Goal: Task Accomplishment & Management: Manage account settings

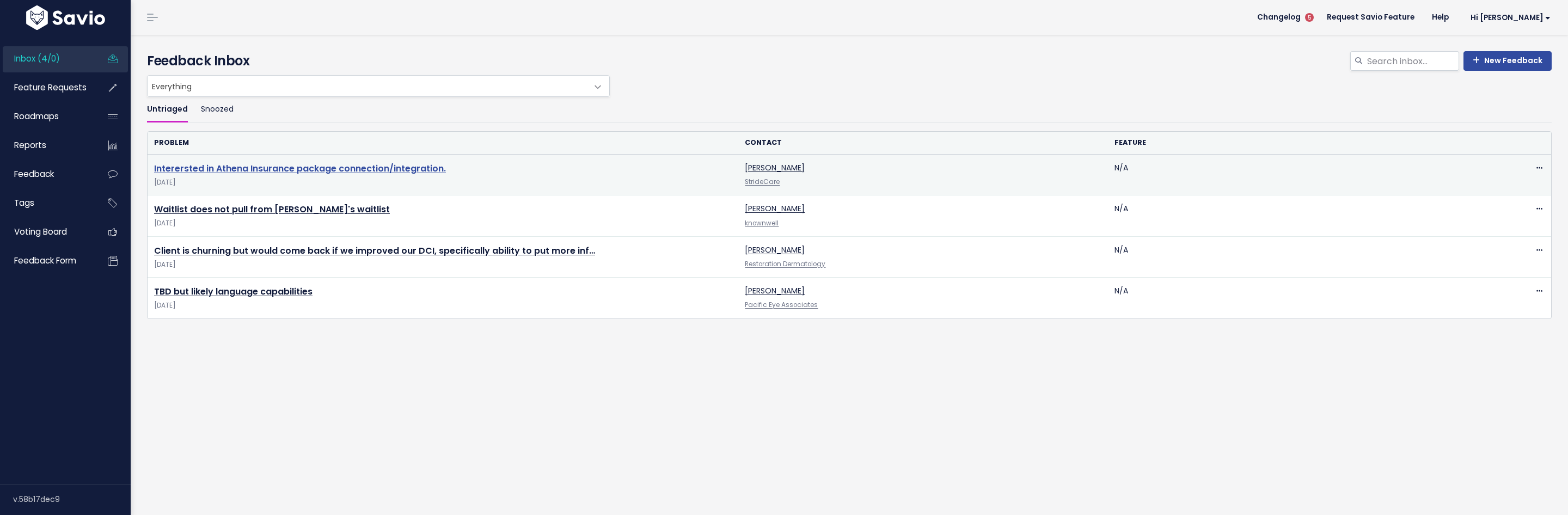
click at [429, 172] on link "Interersted in Athena Insurance package connection/integration." at bounding box center [299, 169] width 292 height 13
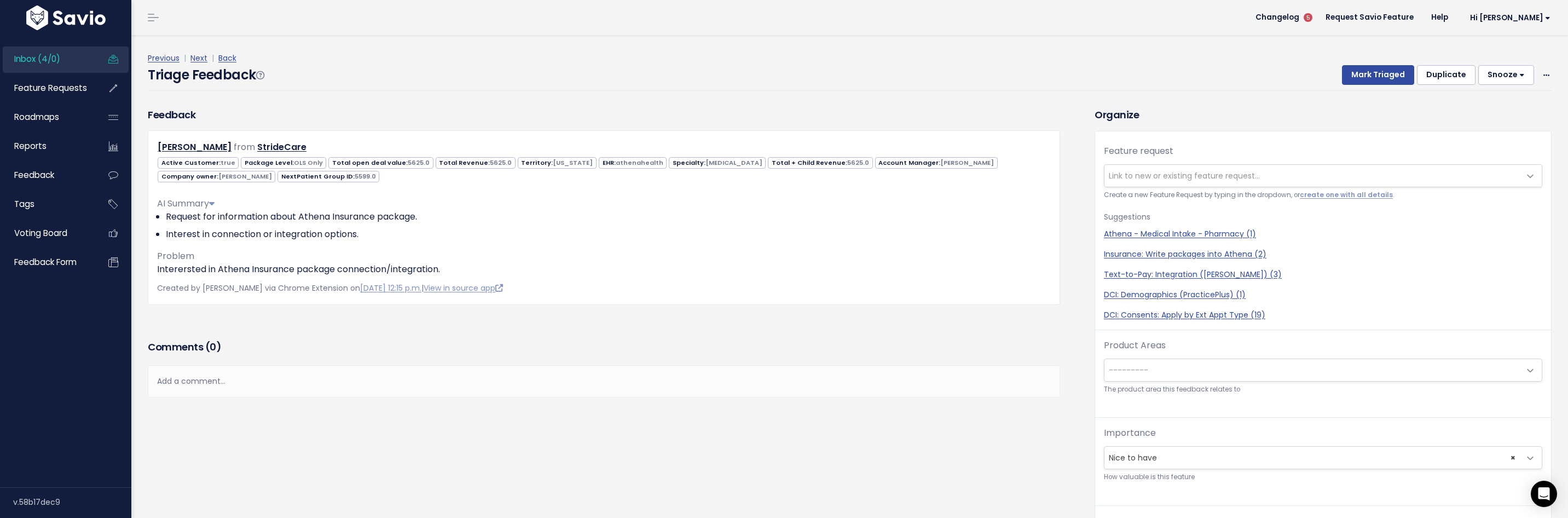
click at [1199, 177] on span "Link to new or existing feature request..." at bounding box center [1184, 176] width 151 height 11
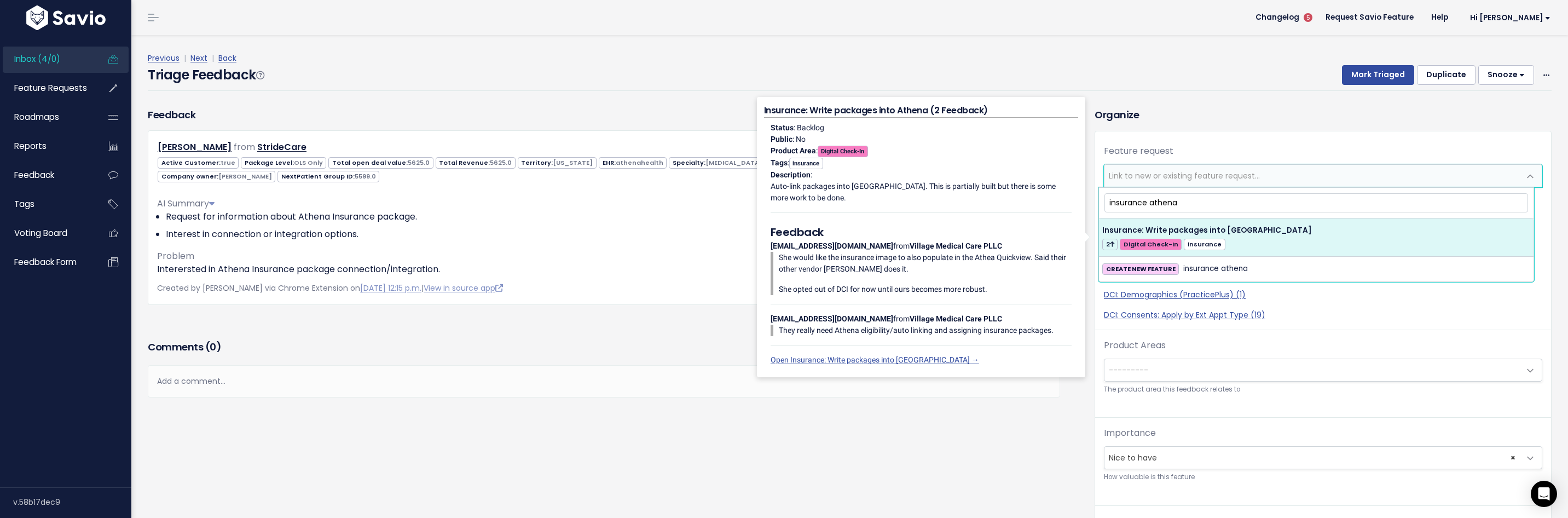
type input "insurance athena"
select select "50937"
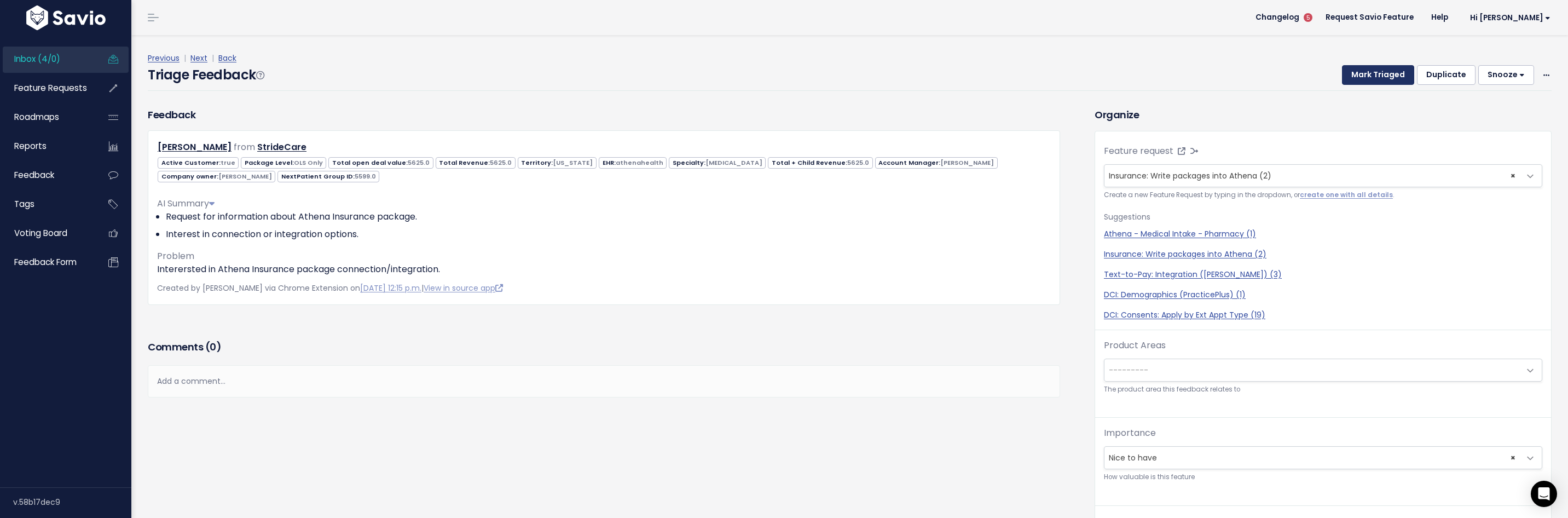
click at [1384, 77] on button "Mark Triaged" at bounding box center [1378, 75] width 72 height 20
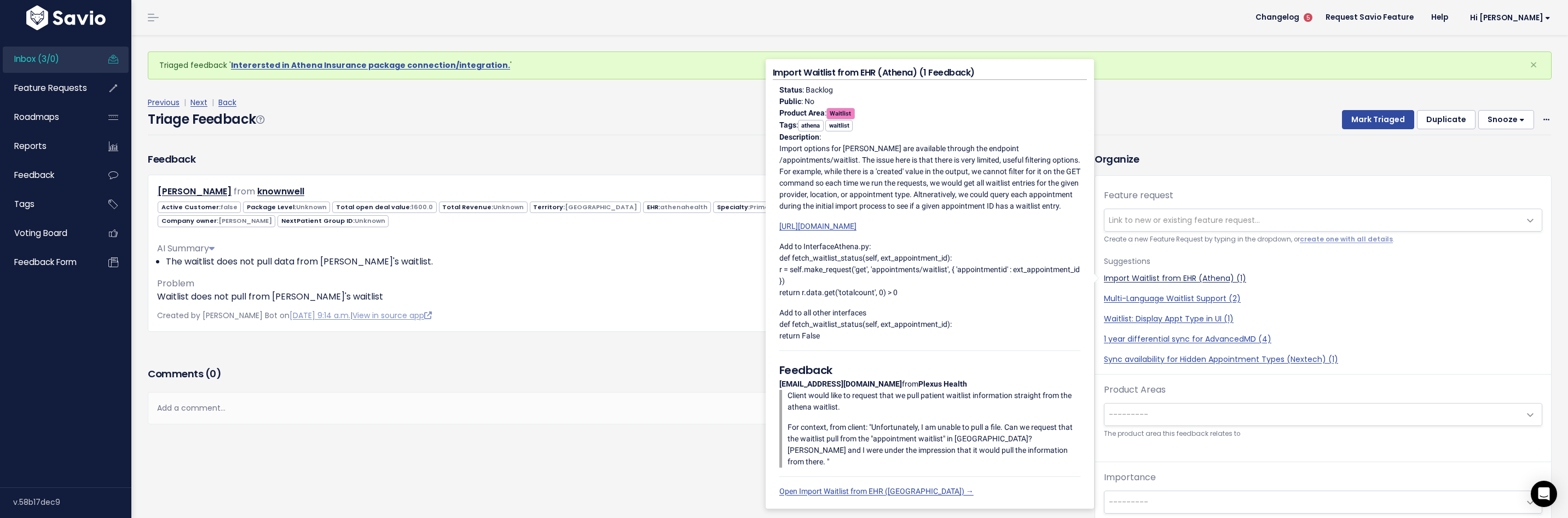
click at [1169, 278] on link "Import Waitlist from EHR (Athena) (1)" at bounding box center [1323, 278] width 438 height 12
select select "55536"
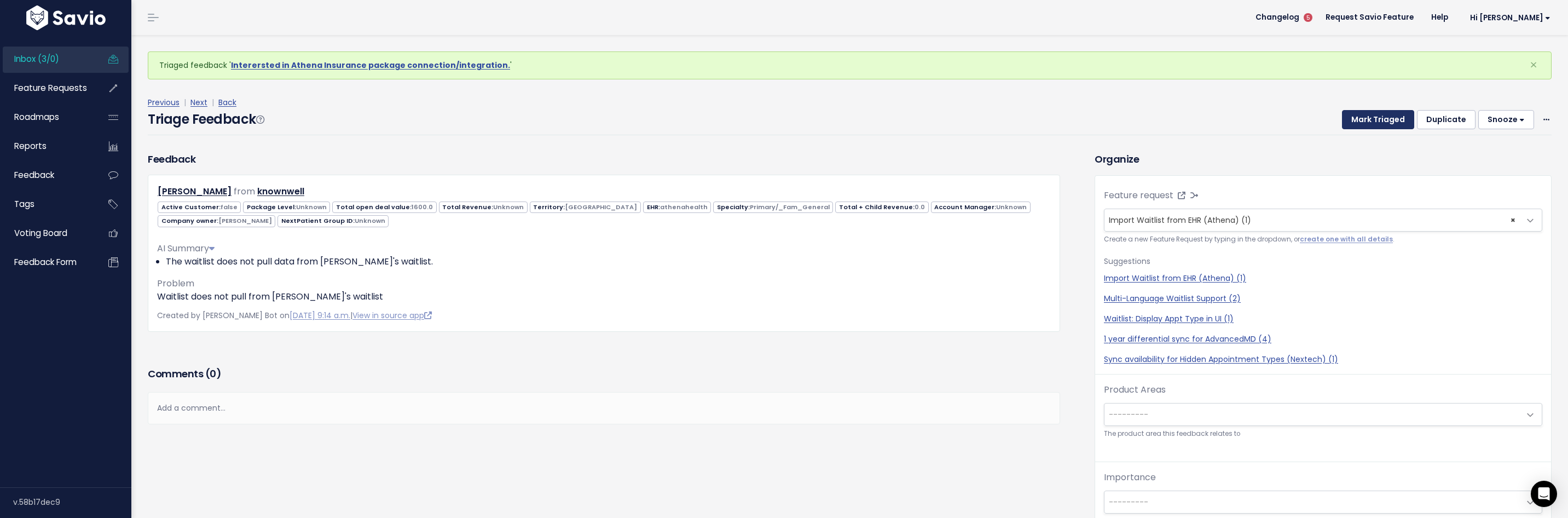
click at [1364, 124] on button "Mark Triaged" at bounding box center [1378, 120] width 72 height 20
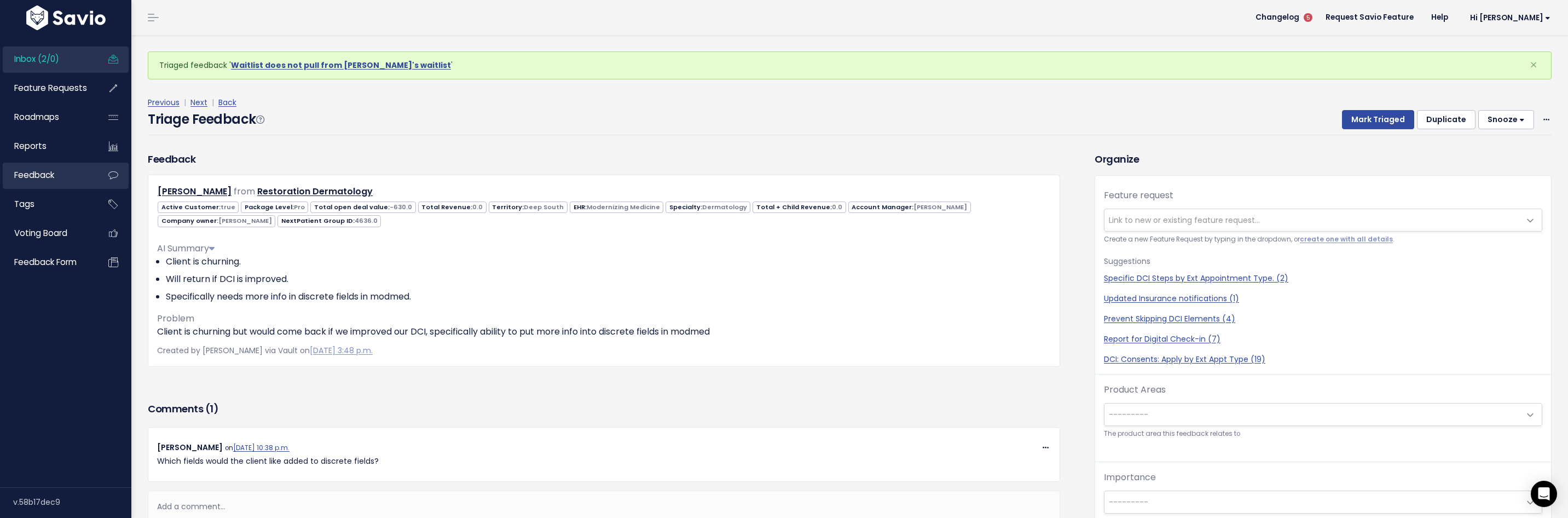
click at [45, 165] on link "Feedback" at bounding box center [46, 175] width 88 height 25
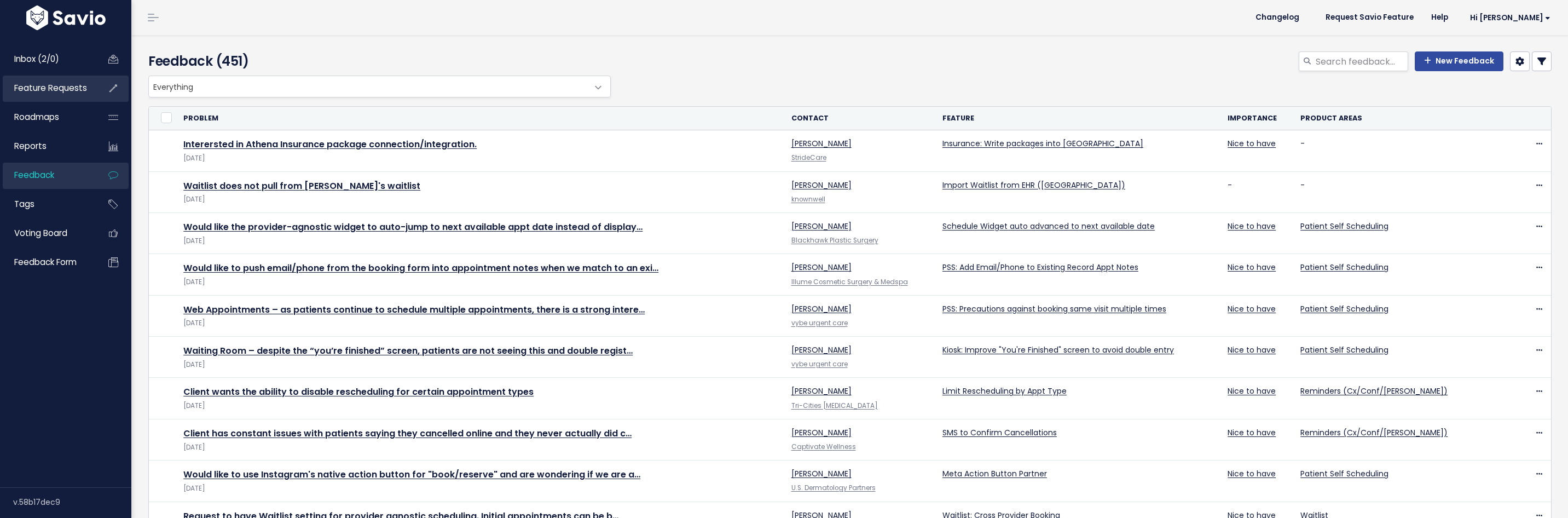
click at [49, 93] on span "Feature Requests" at bounding box center [50, 88] width 73 height 12
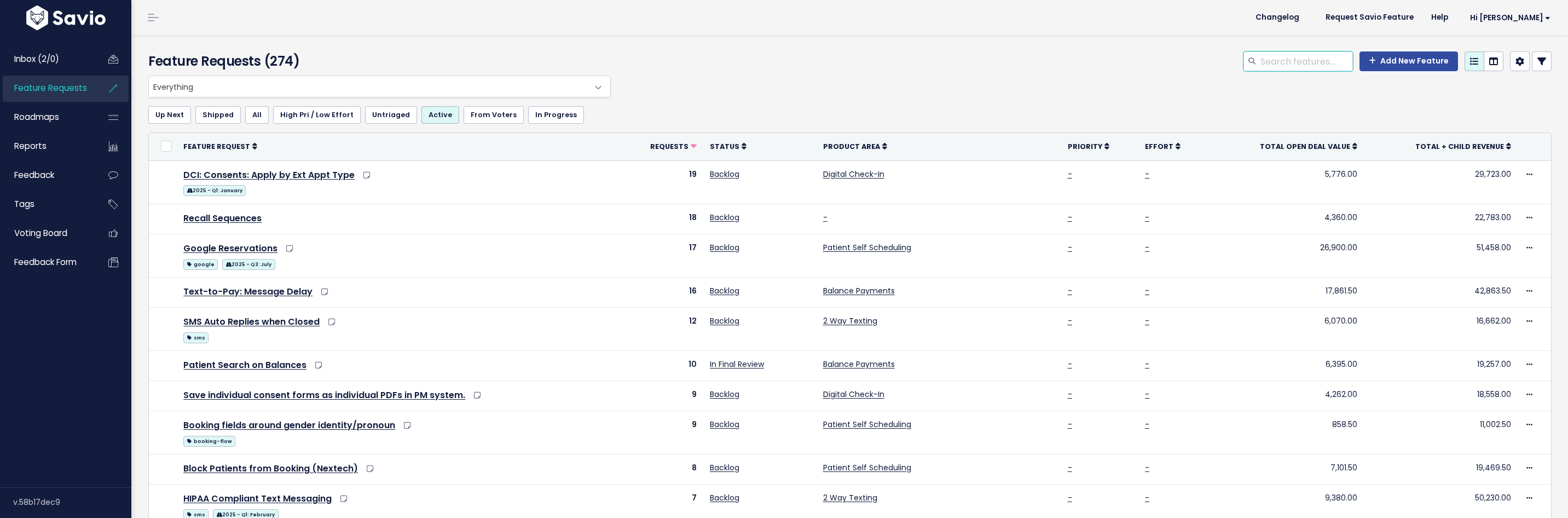
click at [1268, 65] on input "search" at bounding box center [1306, 61] width 94 height 20
type input "waitlist"
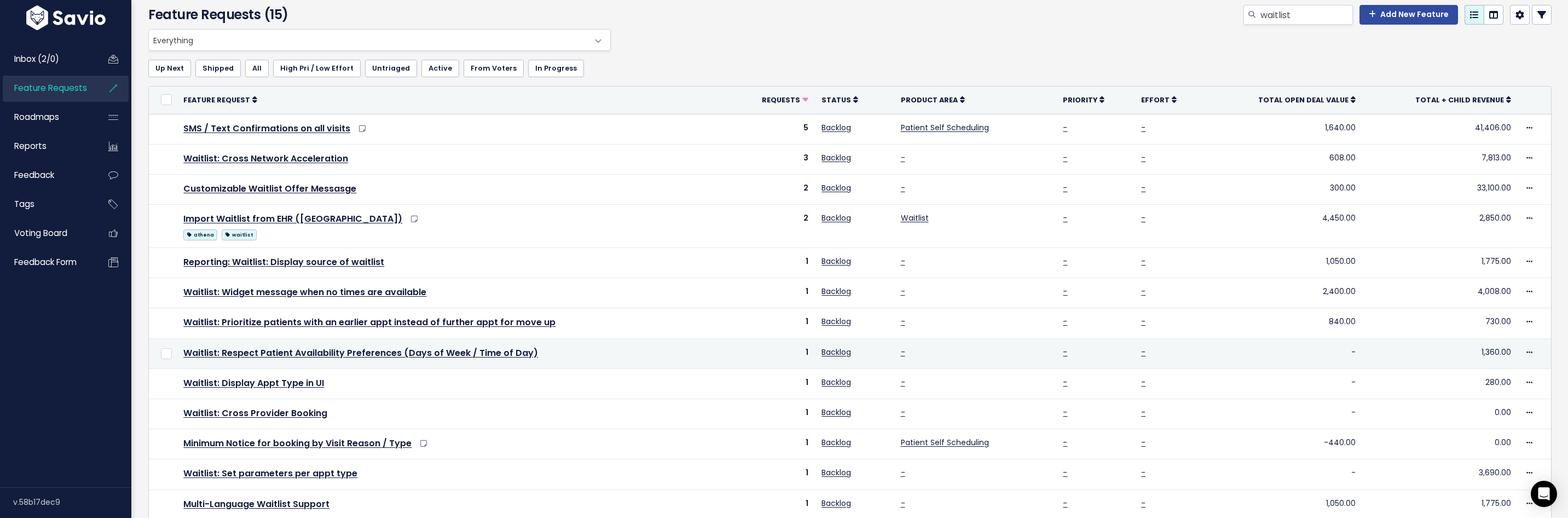
scroll to position [39, 0]
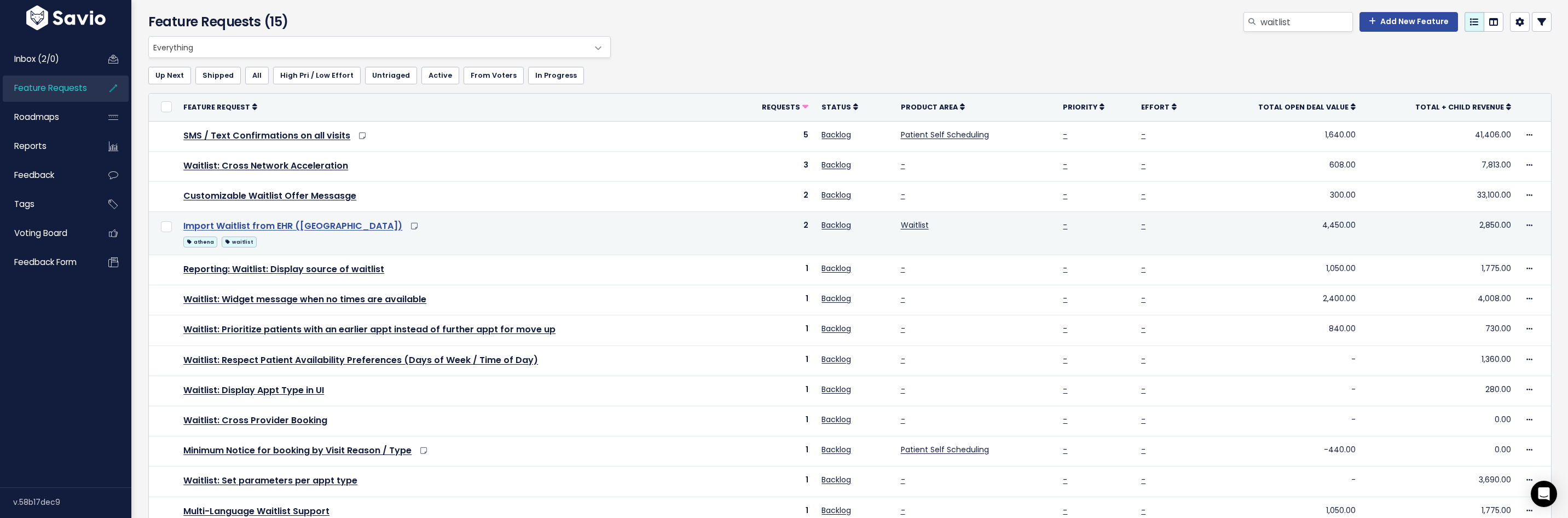
click at [302, 224] on link "Import Waitlist from EHR ([GEOGRAPHIC_DATA])" at bounding box center [293, 226] width 219 height 13
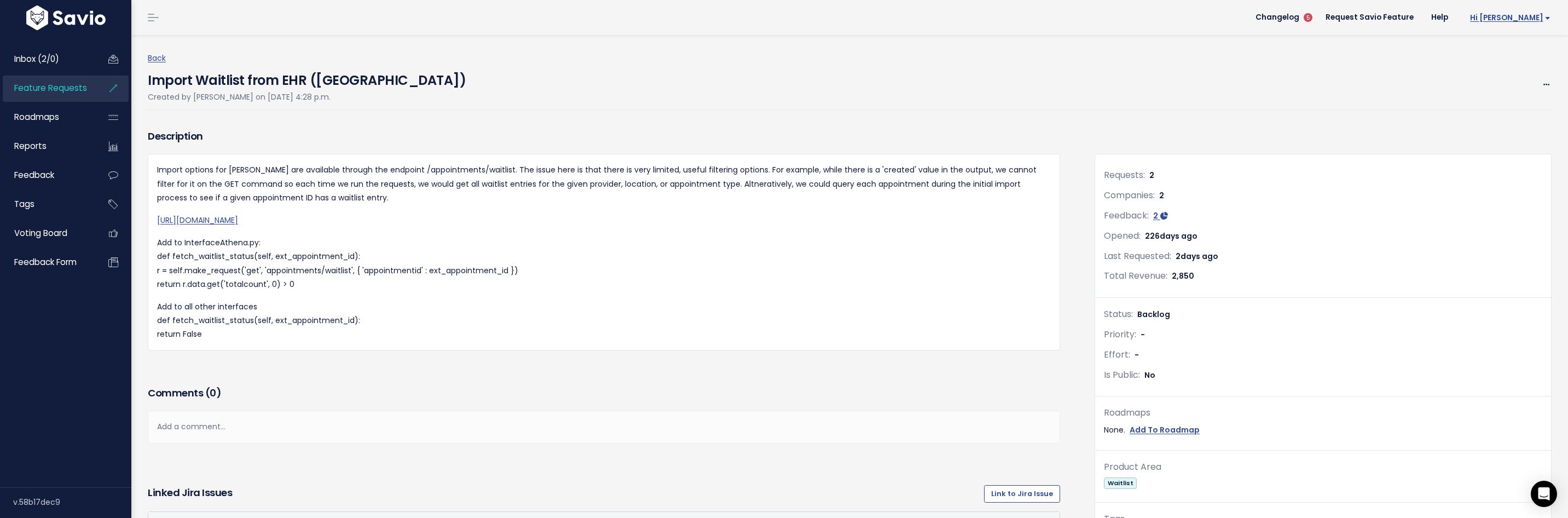
click at [1520, 17] on span "Hi [PERSON_NAME]" at bounding box center [1509, 17] width 80 height 8
click at [1493, 75] on link "My Settings" at bounding box center [1514, 71] width 80 height 21
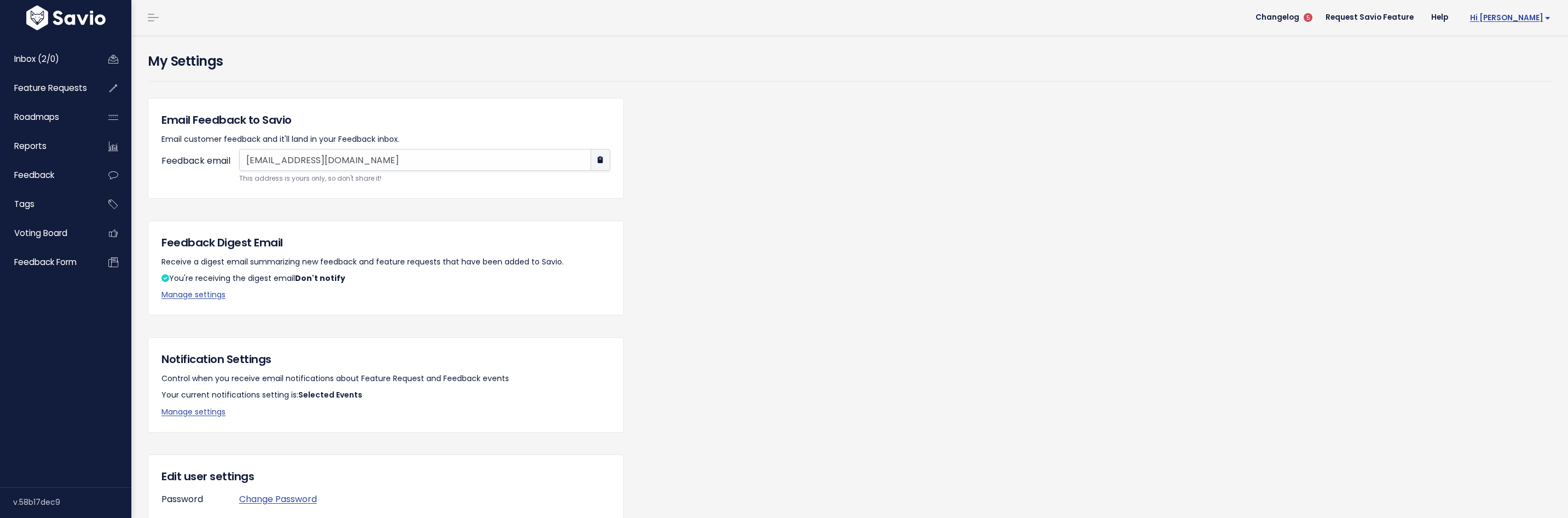
click at [1525, 14] on span "Hi [PERSON_NAME]" at bounding box center [1509, 17] width 80 height 8
click at [1522, 47] on link "Vault Settings" at bounding box center [1514, 50] width 80 height 21
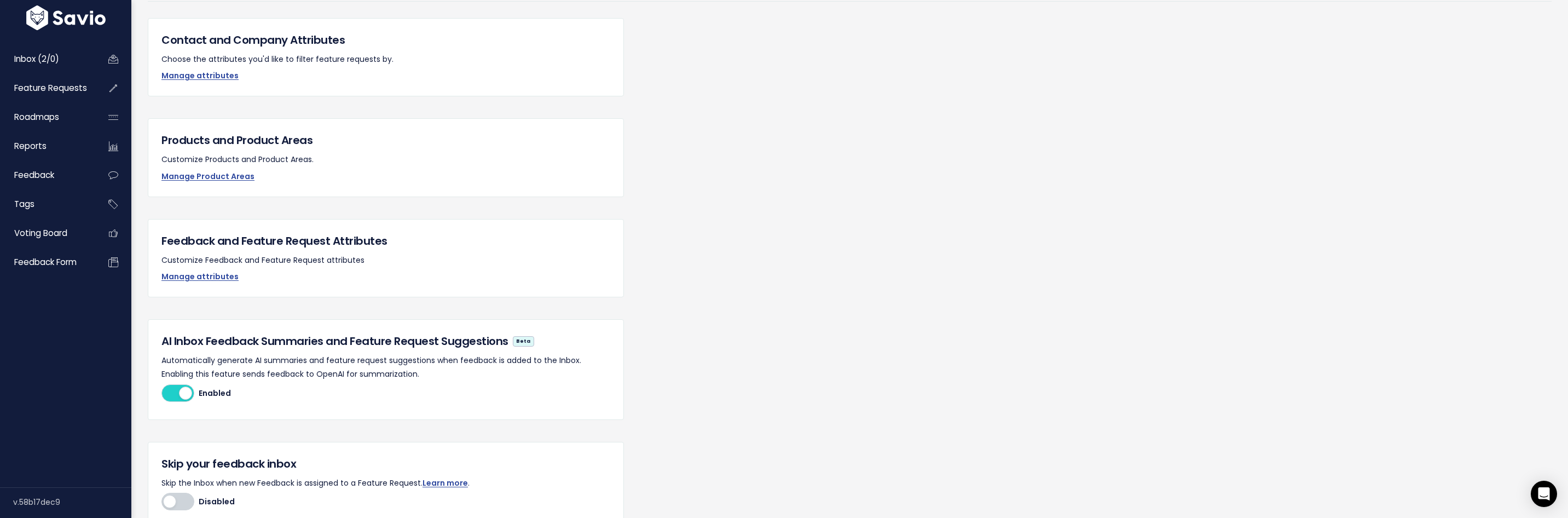
scroll to position [107, 0]
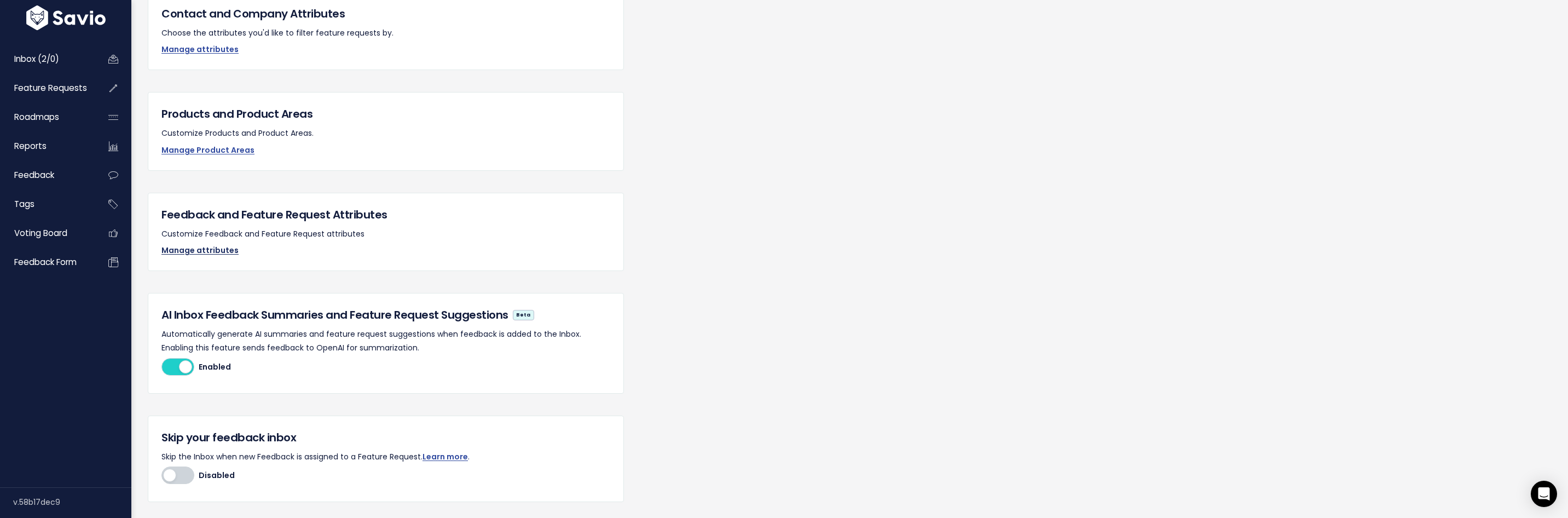
click at [220, 253] on link "Manage attributes" at bounding box center [200, 250] width 77 height 11
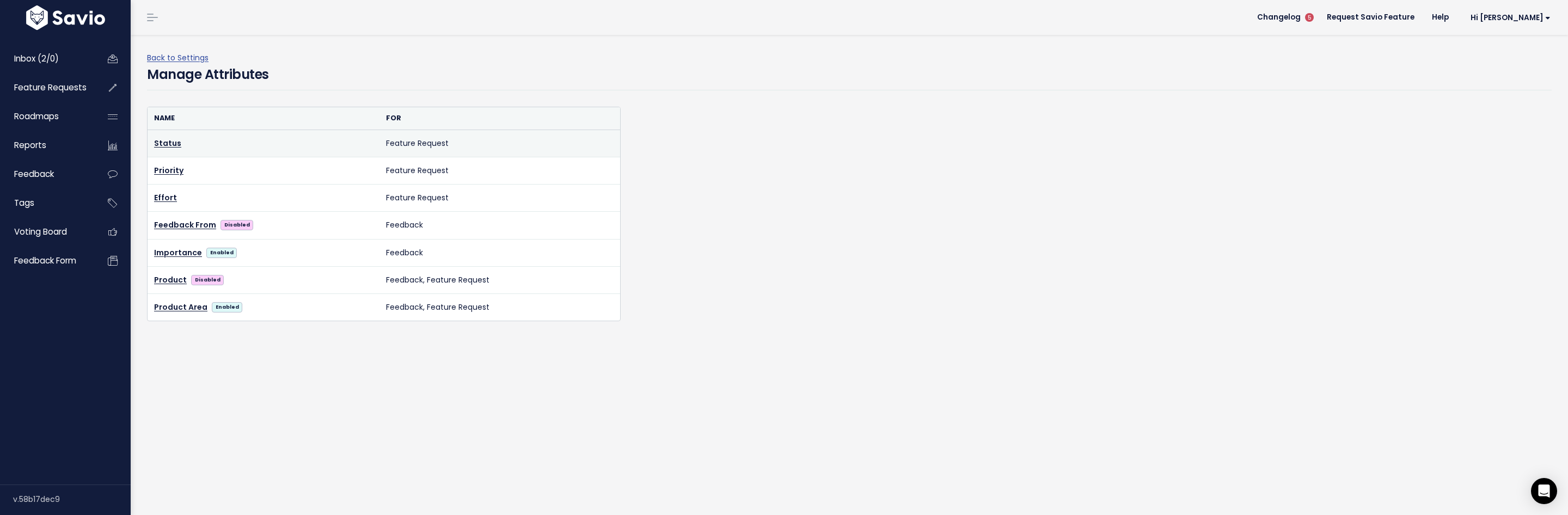
click at [345, 151] on td "Status" at bounding box center [263, 143] width 232 height 27
click at [161, 143] on link "Status" at bounding box center [167, 143] width 27 height 11
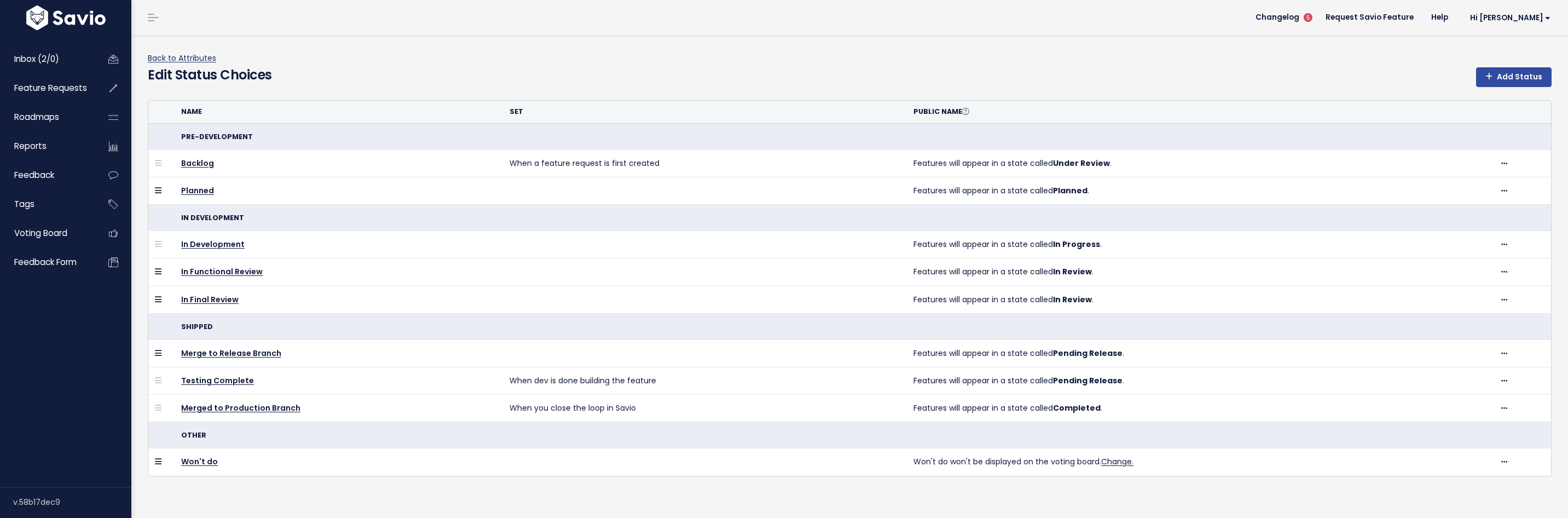
click at [163, 56] on link "Back to Attributes" at bounding box center [182, 58] width 69 height 11
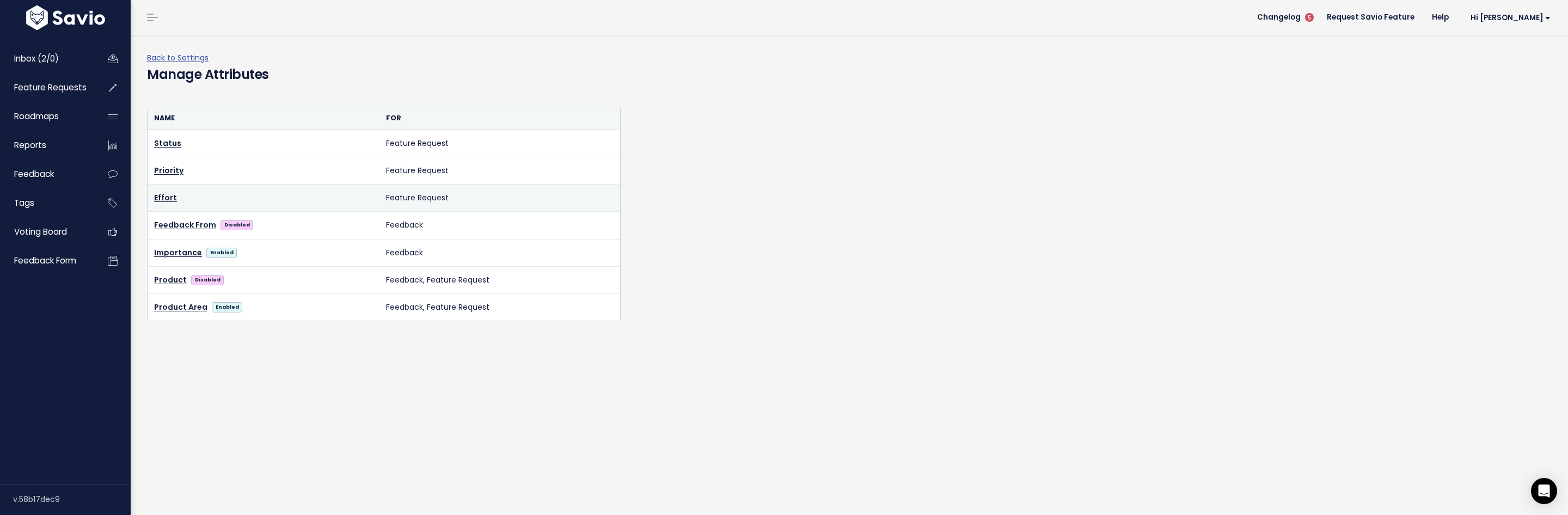
click at [173, 204] on td "Effort" at bounding box center [263, 198] width 232 height 27
click at [168, 198] on link "Effort" at bounding box center [166, 198] width 23 height 11
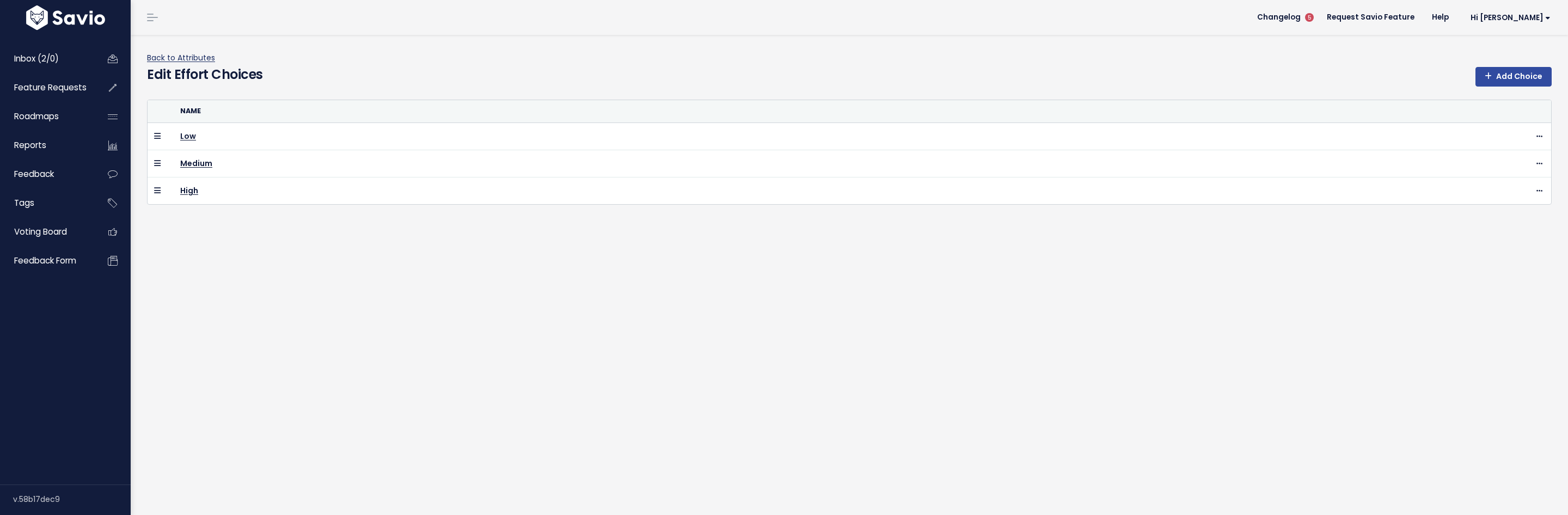
click at [161, 56] on link "Back to Attributes" at bounding box center [181, 58] width 68 height 11
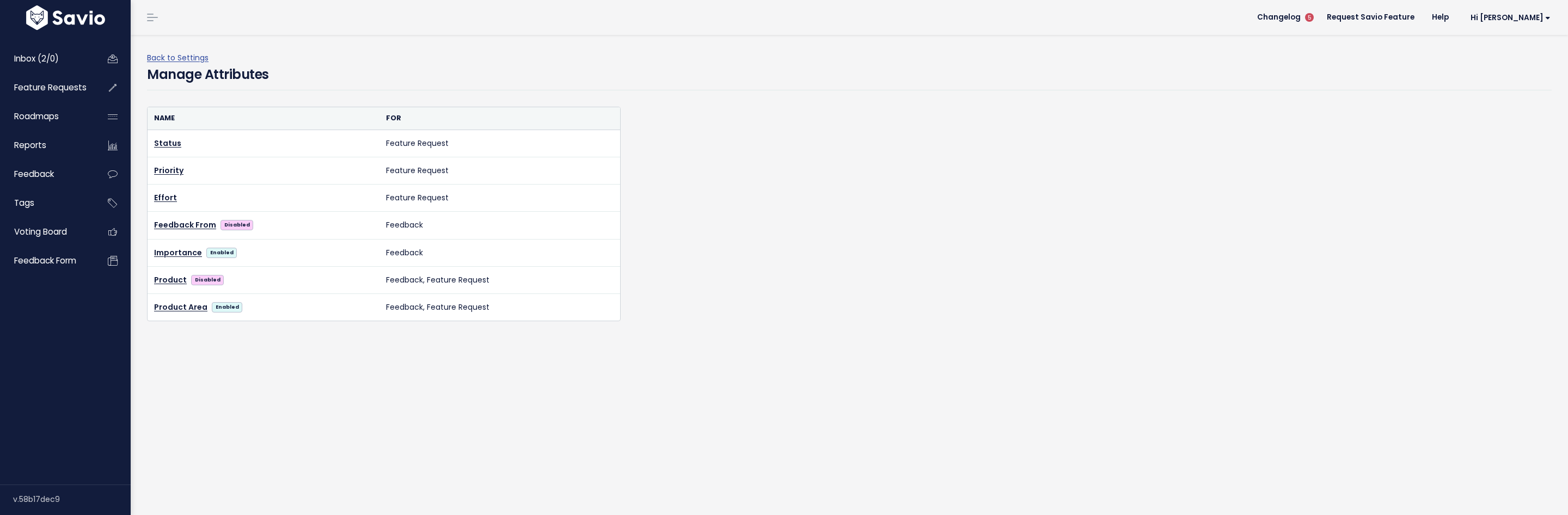
click at [161, 56] on link "Back to Settings" at bounding box center [178, 58] width 61 height 11
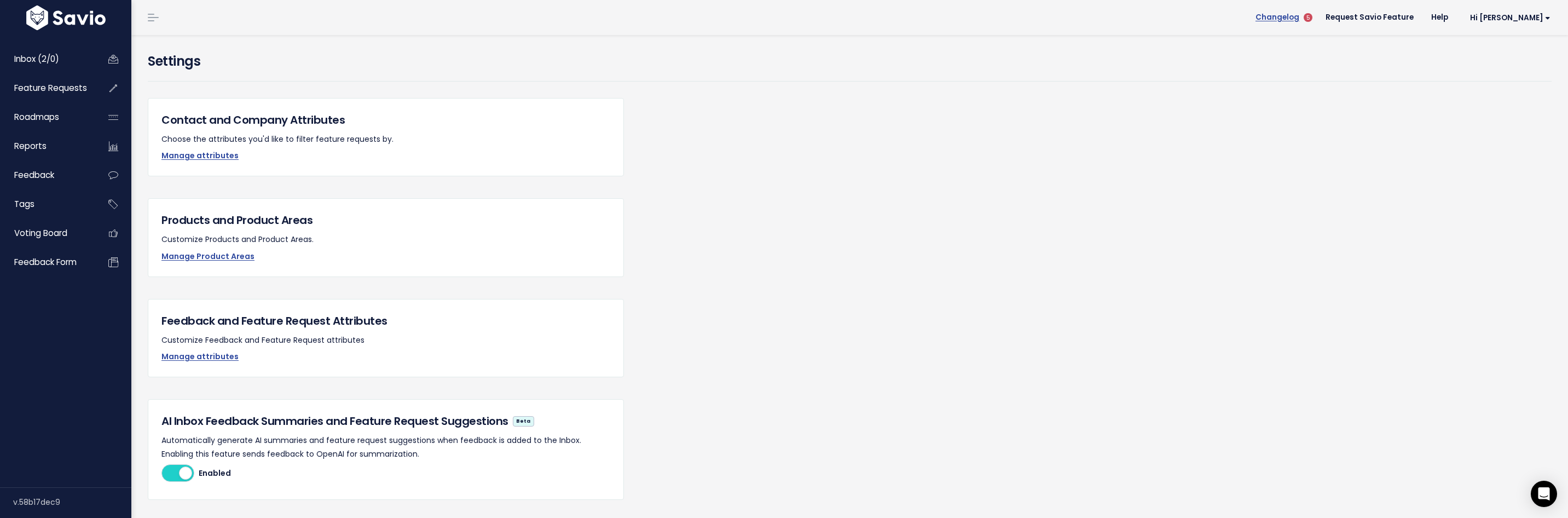
click at [1299, 20] on span "Changelog" at bounding box center [1277, 17] width 44 height 8
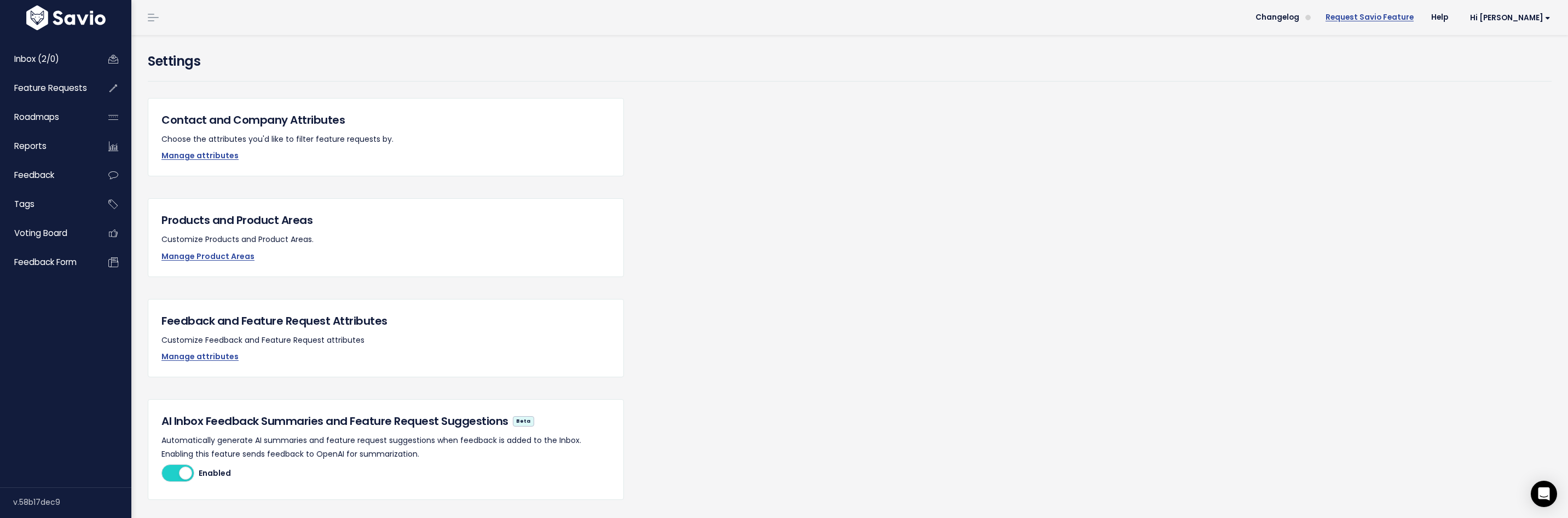
click at [1387, 18] on link "Request Savio Feature" at bounding box center [1369, 17] width 106 height 17
click at [55, 58] on span "Inbox (2/0)" at bounding box center [36, 59] width 45 height 12
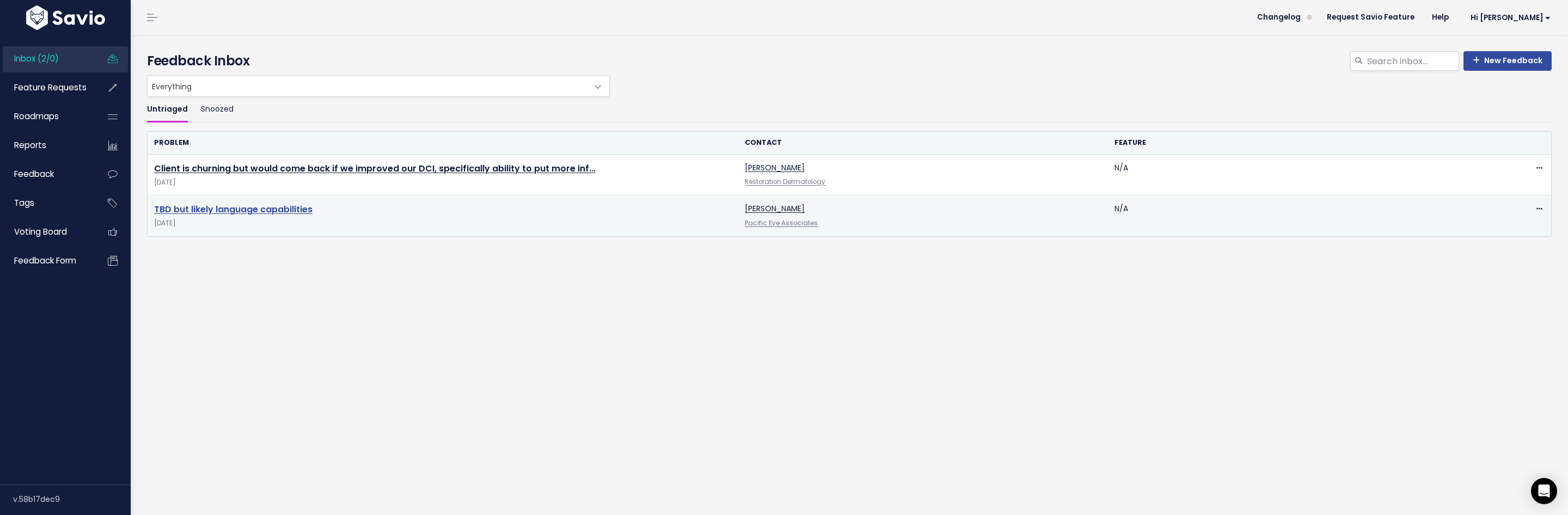
click at [218, 207] on link "TBD but likely language capabilities" at bounding box center [233, 209] width 158 height 13
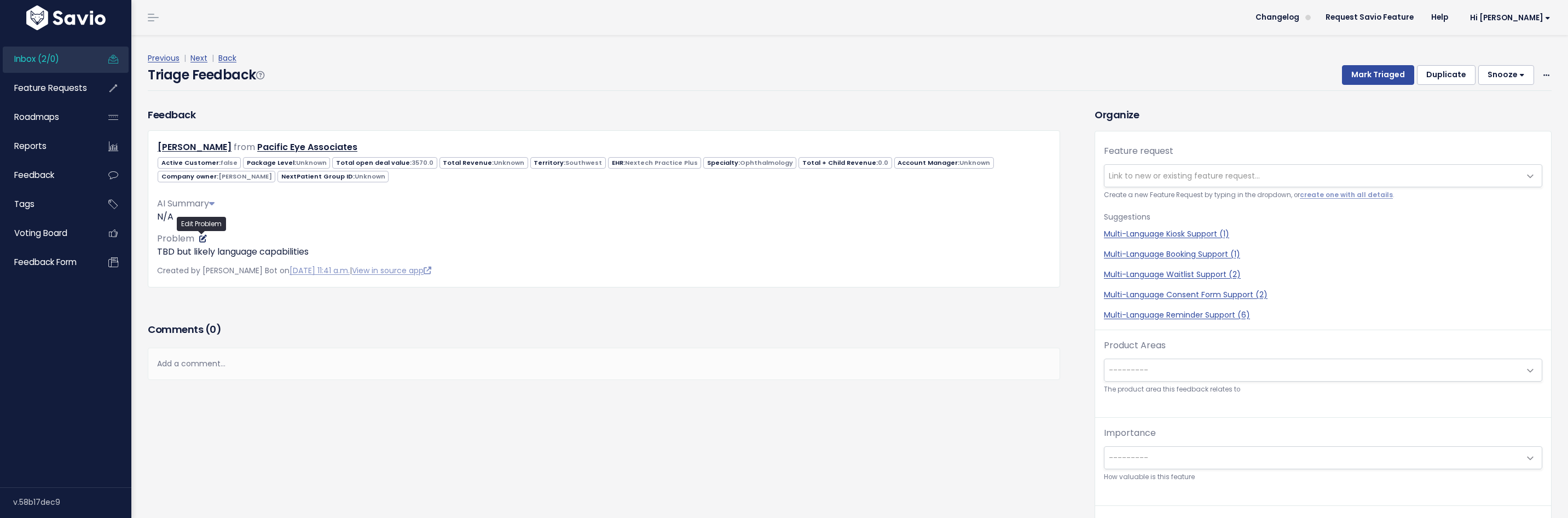
click at [200, 237] on icon at bounding box center [203, 239] width 8 height 8
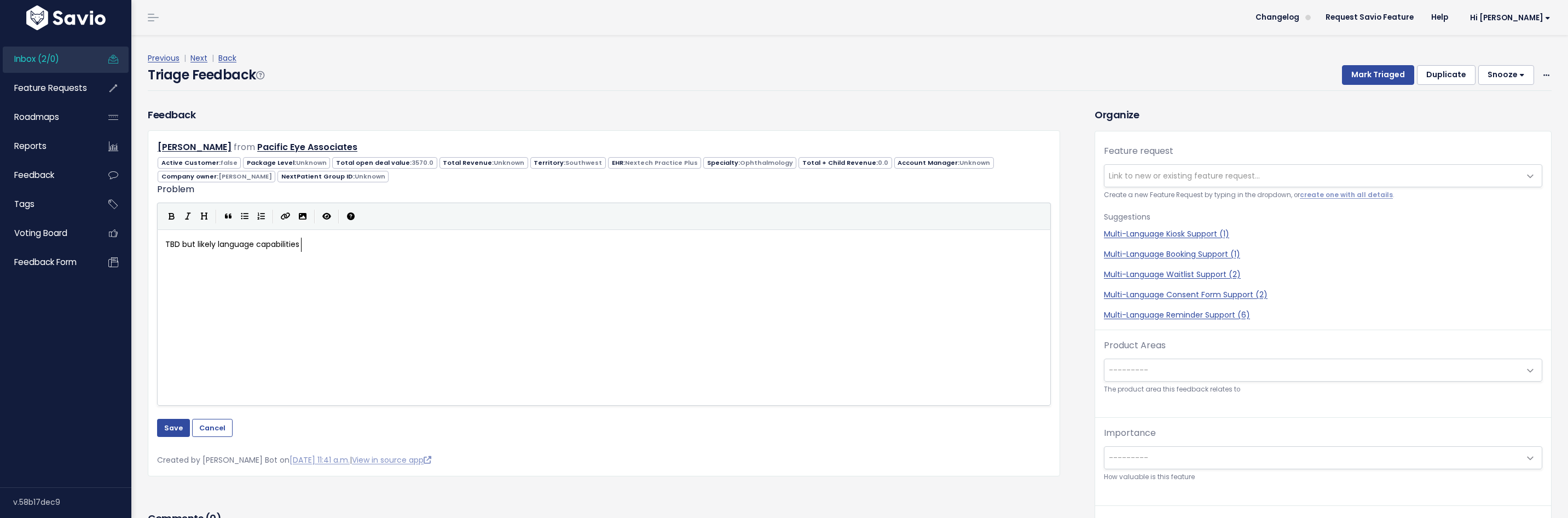
scroll to position [1, 0]
type textarea "TBD but likely language capabilities"
drag, startPoint x: 333, startPoint y: 242, endPoint x: 73, endPoint y: 231, distance: 260.2
click at [179, 433] on button "Save" at bounding box center [174, 427] width 33 height 18
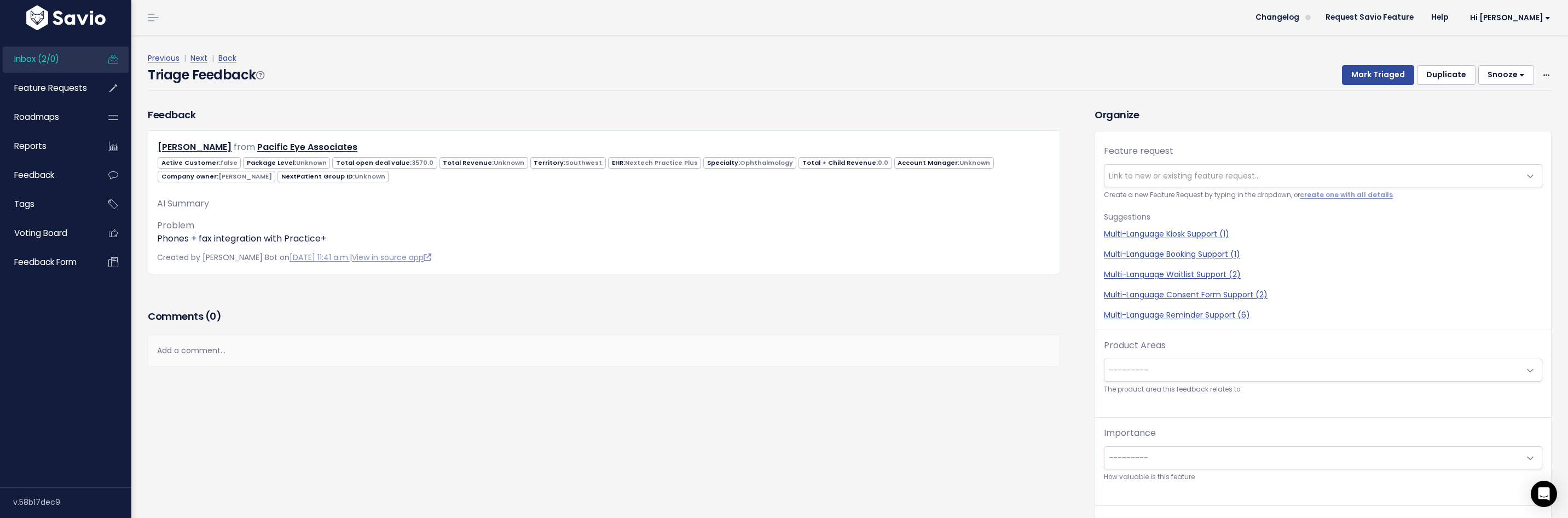
click at [1488, 78] on button "Snooze" at bounding box center [1506, 75] width 56 height 20
click at [1416, 104] on div "Previous | Next | Back Triage Feedback Mark Triaged Duplicate Snooze 1 day 3 da…" at bounding box center [854, 71] width 1412 height 72
click at [1541, 73] on span at bounding box center [1546, 75] width 10 height 13
click at [1489, 123] on link "Delete" at bounding box center [1503, 126] width 79 height 21
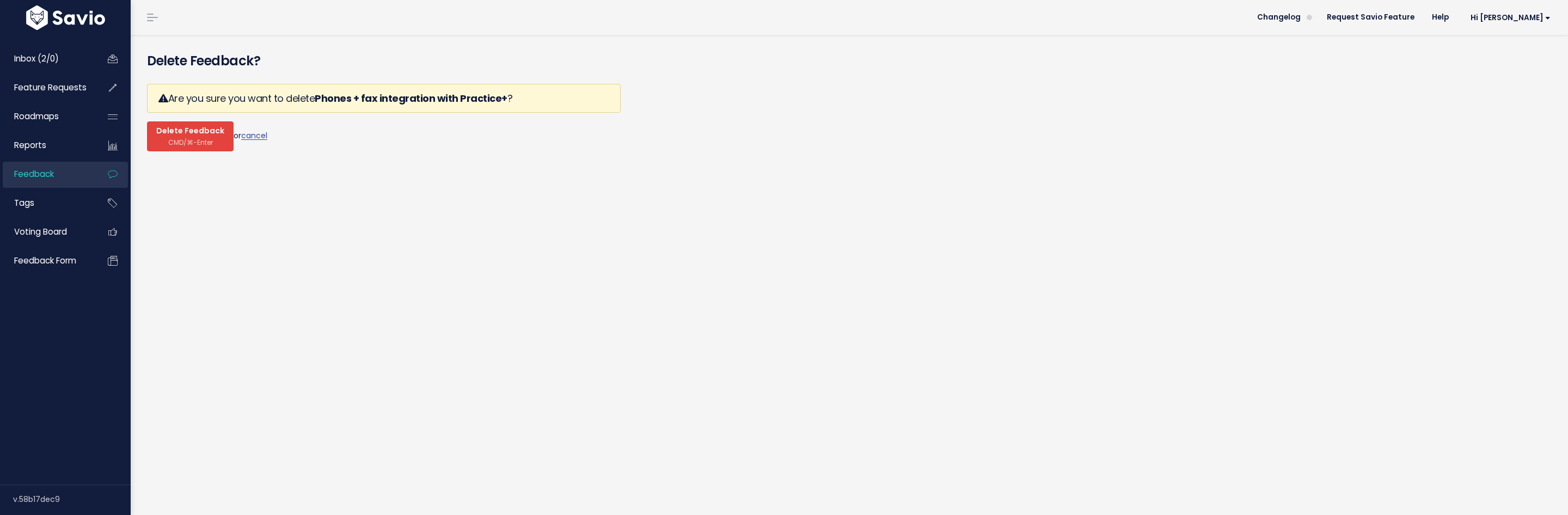
click at [196, 138] on span "CMD/⌘-Enter" at bounding box center [190, 142] width 44 height 8
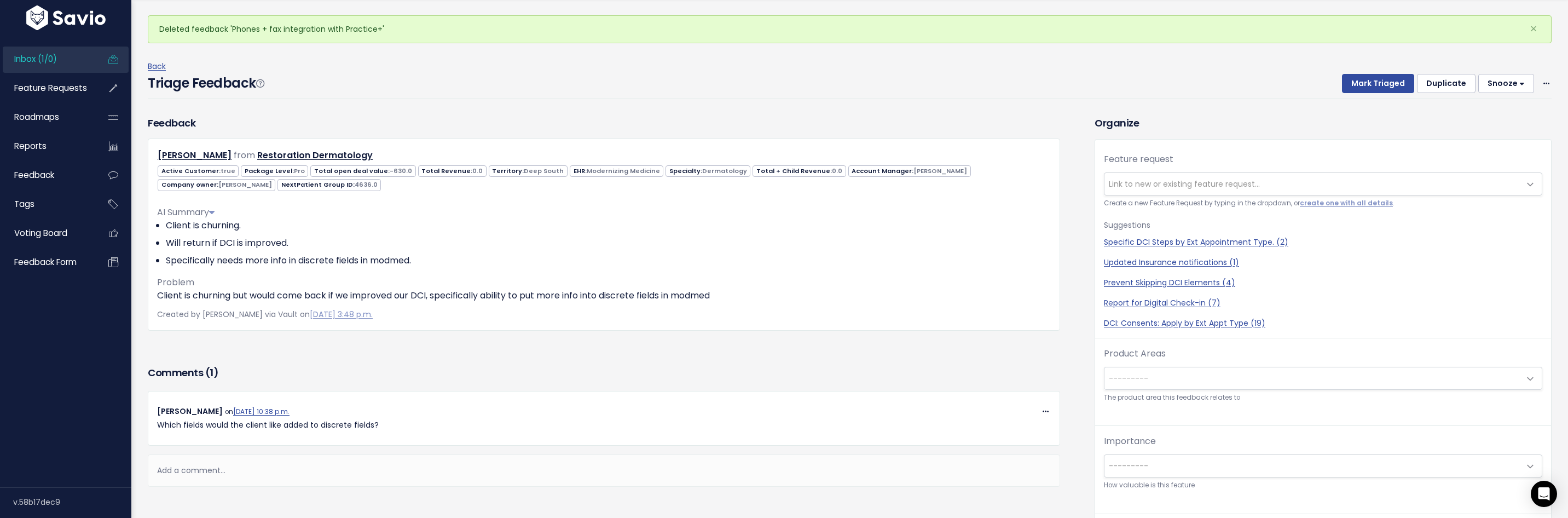
scroll to position [23, 0]
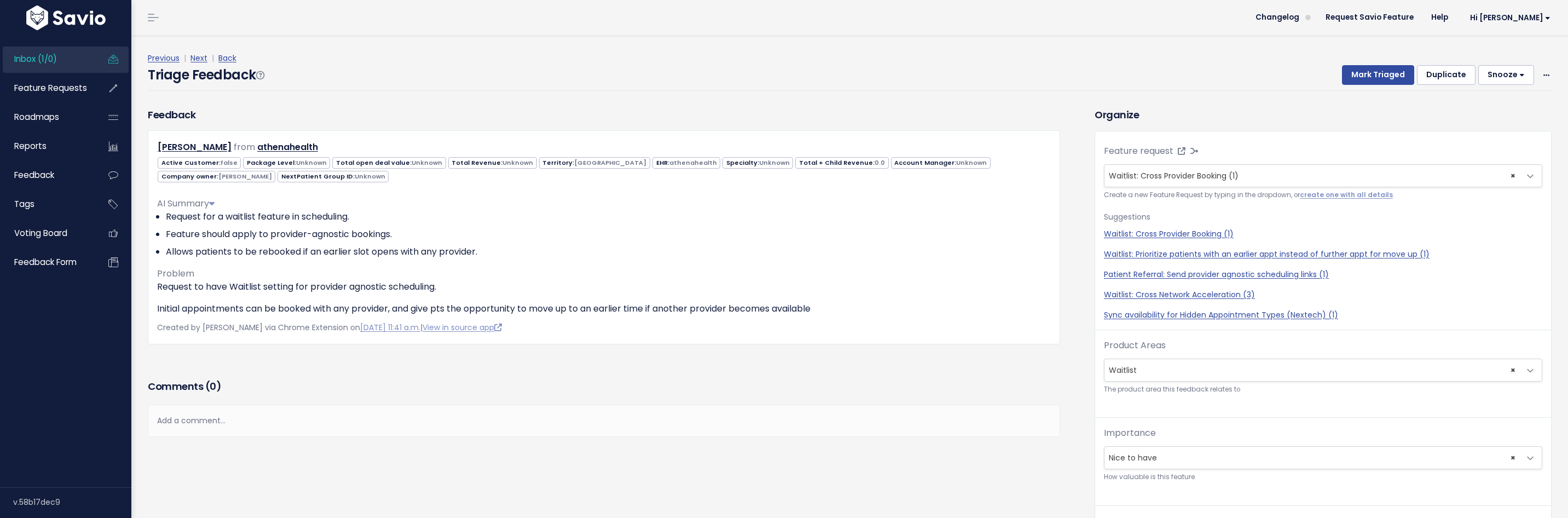
click at [68, 58] on link "Inbox (1/0)" at bounding box center [46, 59] width 88 height 25
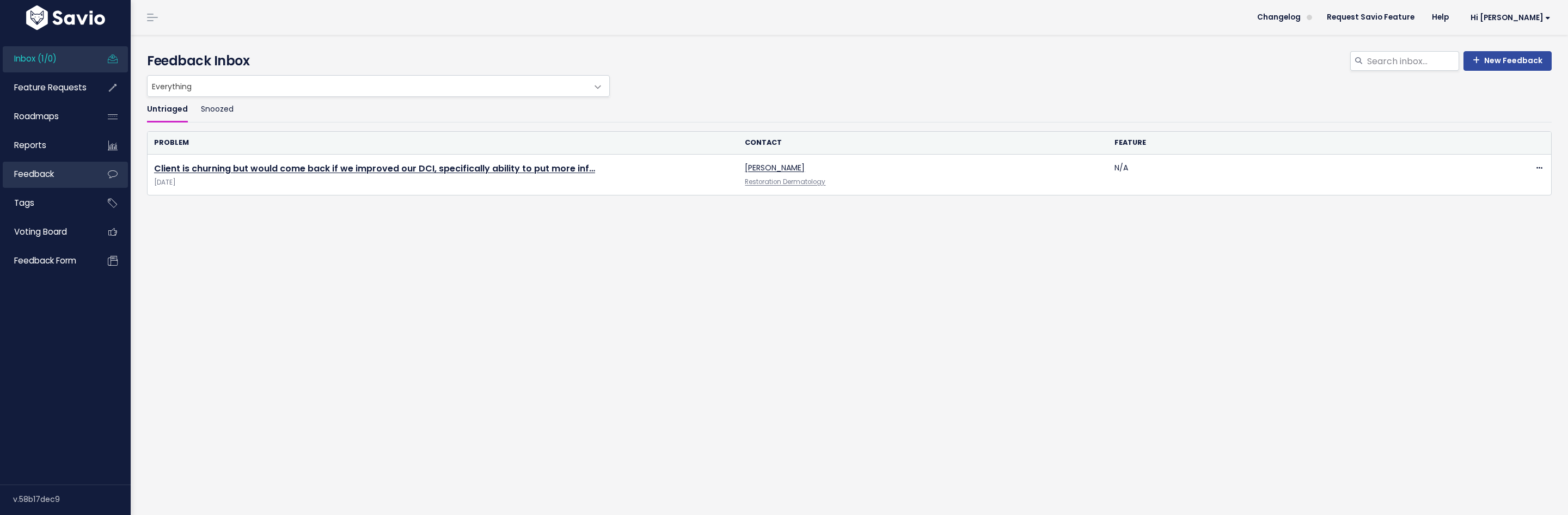
click at [32, 177] on span "Feedback" at bounding box center [33, 173] width 40 height 12
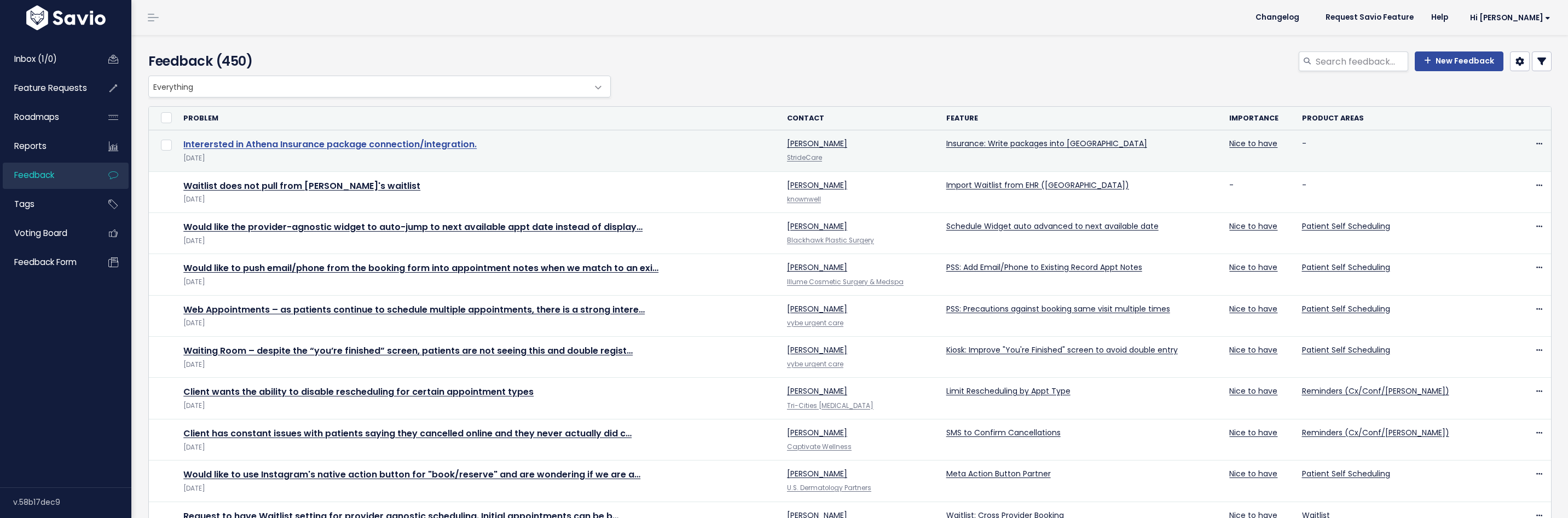
click at [272, 143] on link "Interersted in Athena Insurance package connection/integration." at bounding box center [330, 144] width 293 height 13
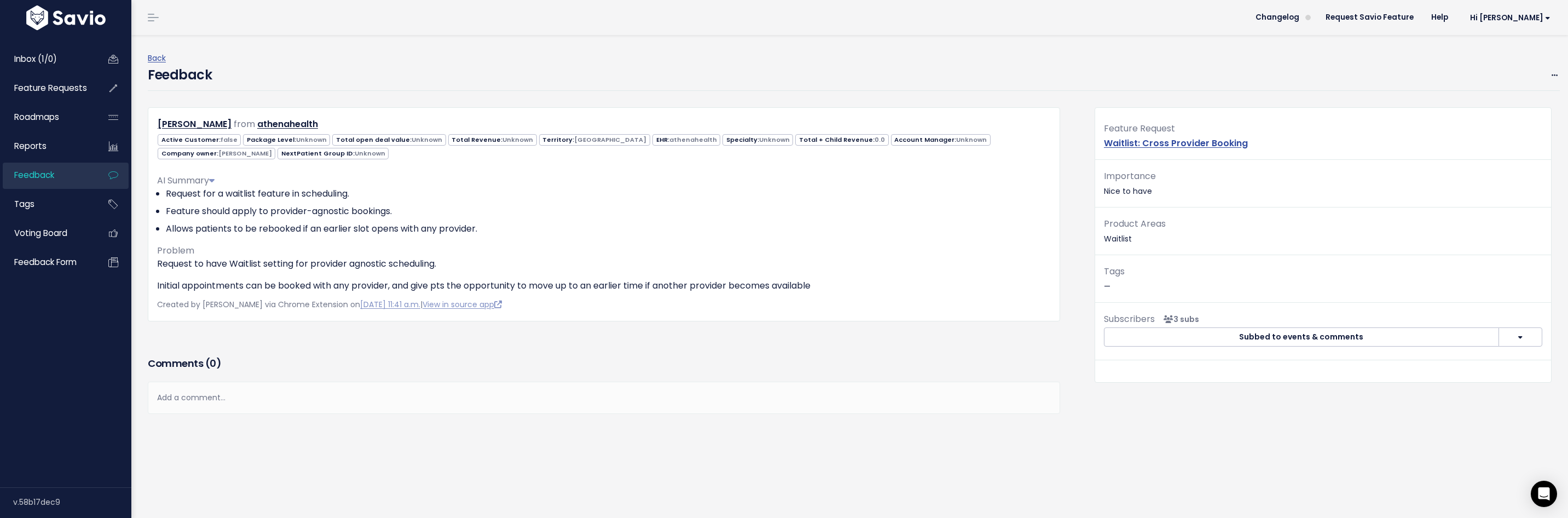
scroll to position [9, 0]
click at [67, 65] on link "Inbox (1/0)" at bounding box center [46, 59] width 88 height 25
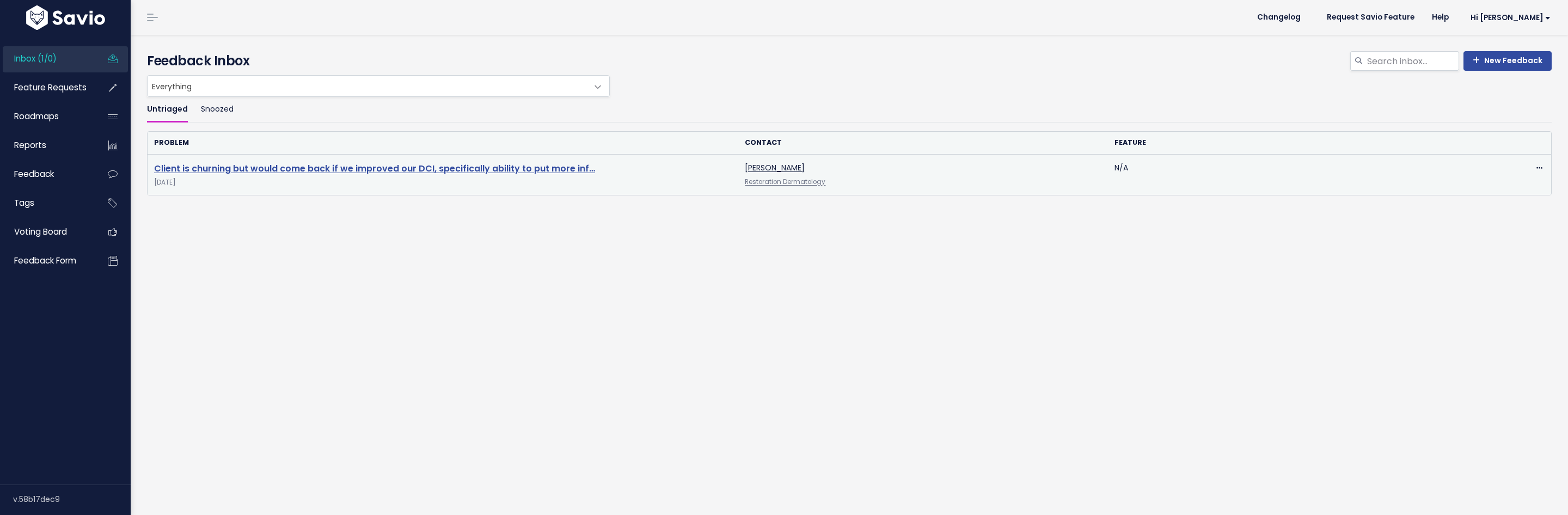
click at [236, 167] on link "Client is churning but would come back if we improved our DCI, specifically abi…" at bounding box center [374, 169] width 441 height 13
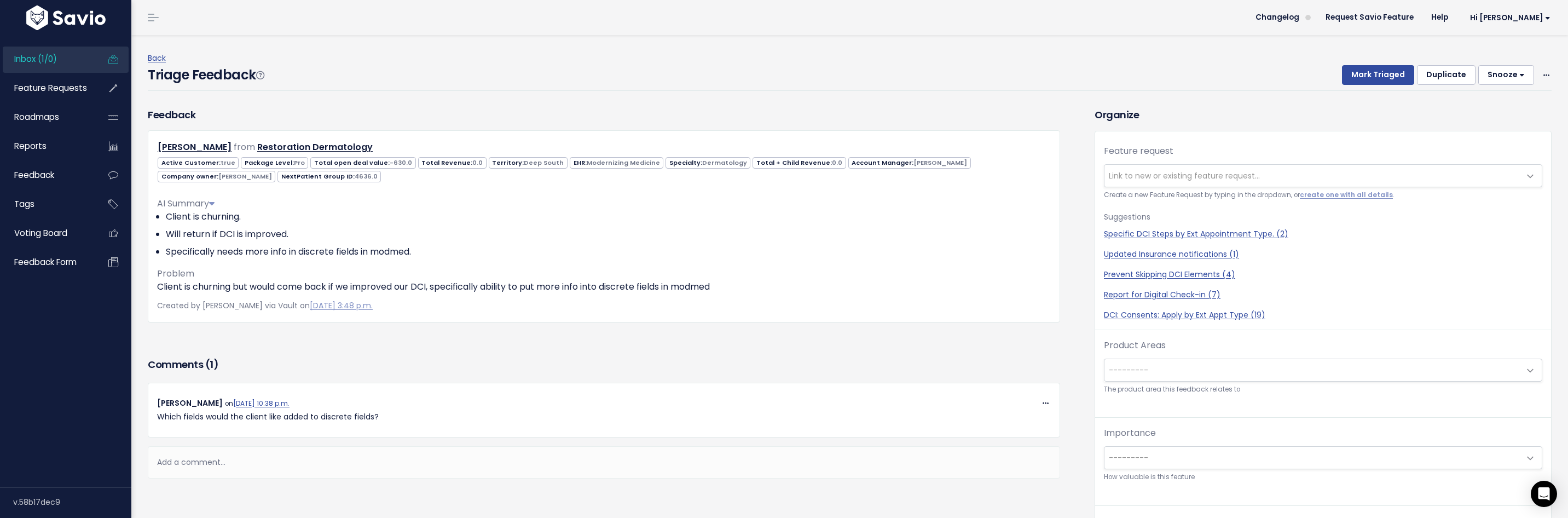
click at [1465, 67] on button "Duplicate" at bounding box center [1446, 75] width 59 height 20
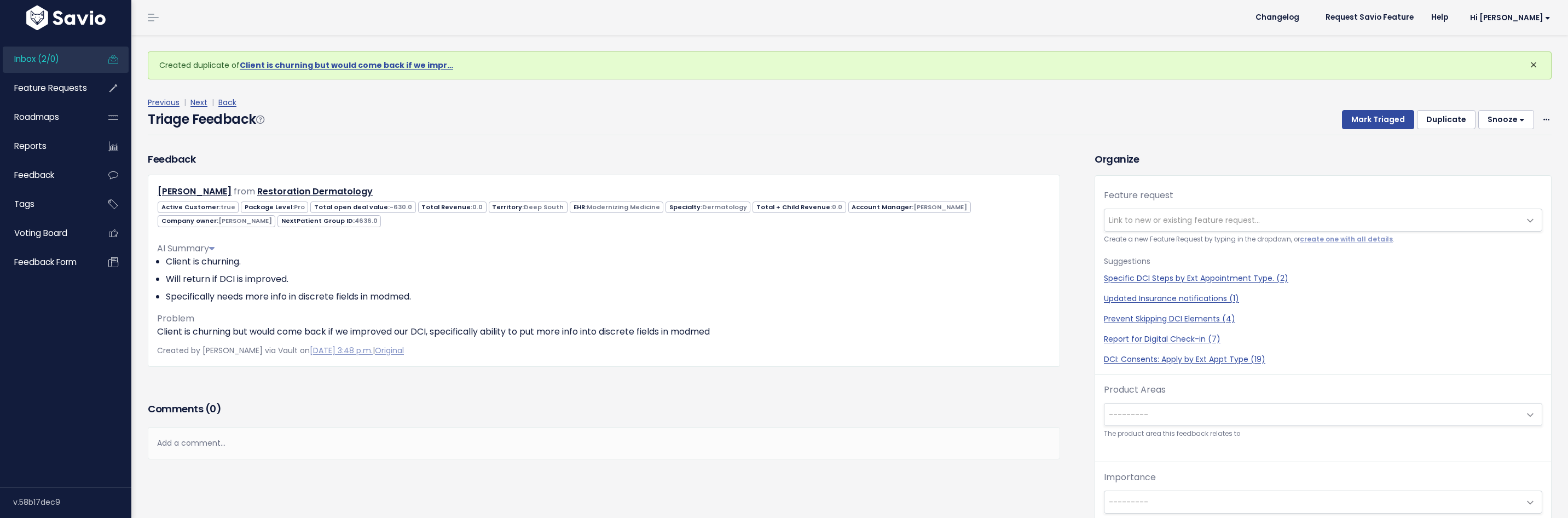
click at [1529, 62] on span "×" at bounding box center [1533, 65] width 8 height 18
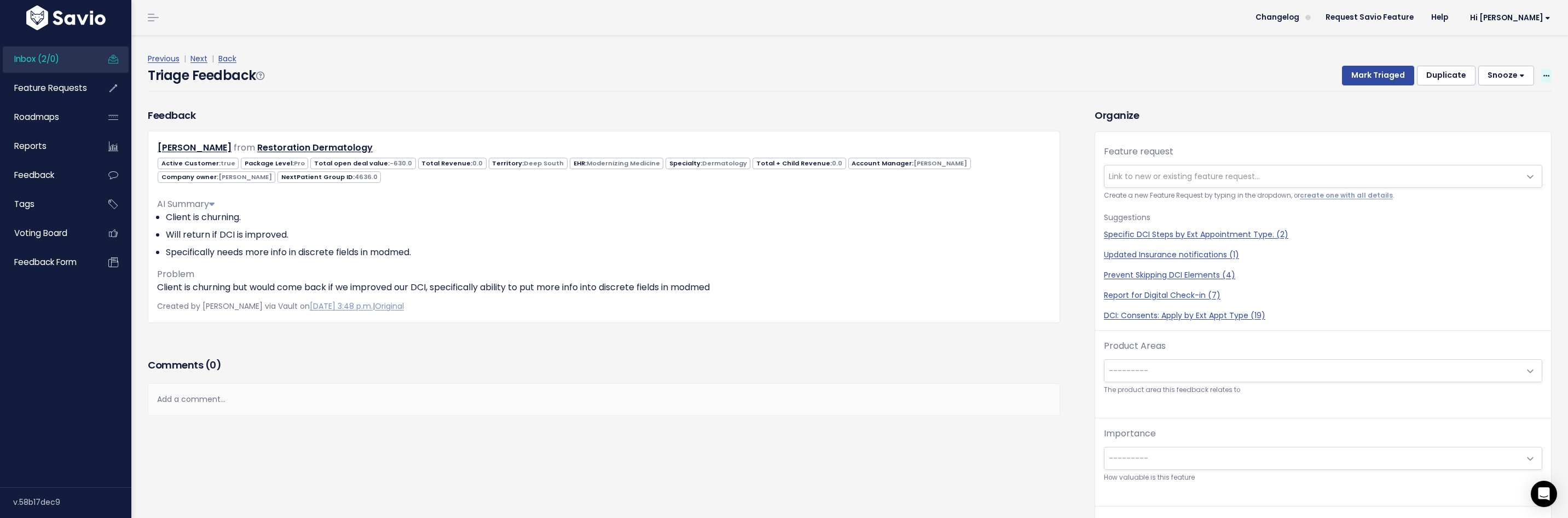
click at [1543, 78] on icon at bounding box center [1546, 77] width 6 height 7
click at [1491, 129] on link "Delete" at bounding box center [1503, 127] width 79 height 21
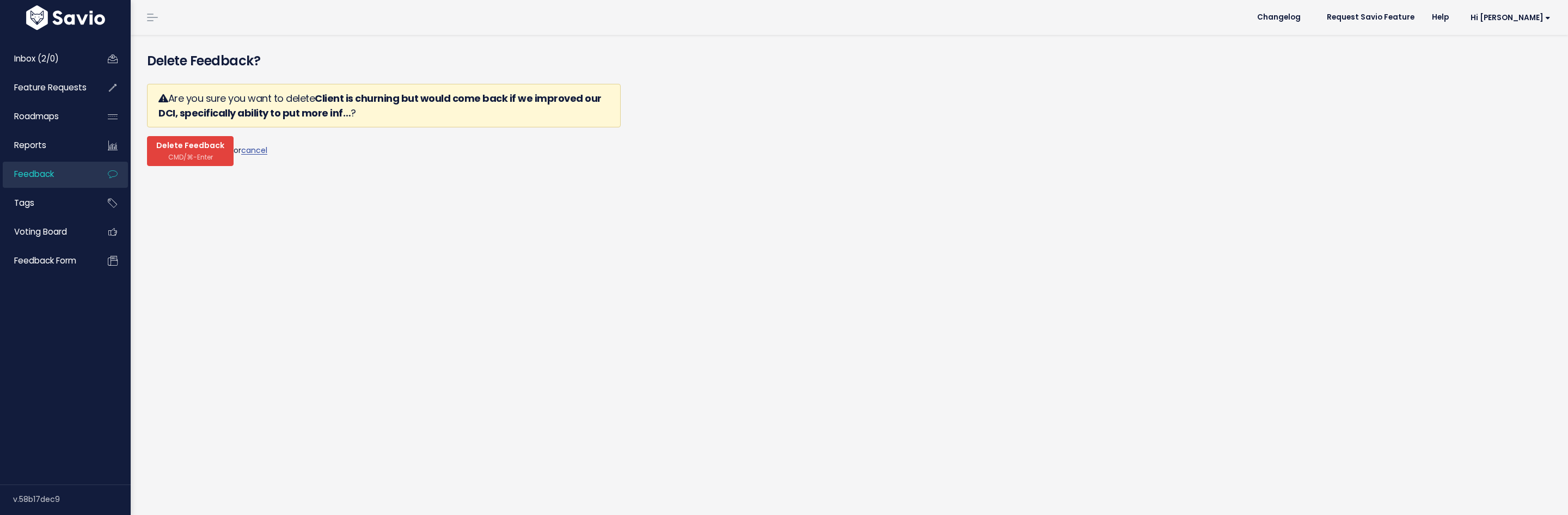
click at [189, 149] on span "Delete Feedback" at bounding box center [191, 146] width 68 height 10
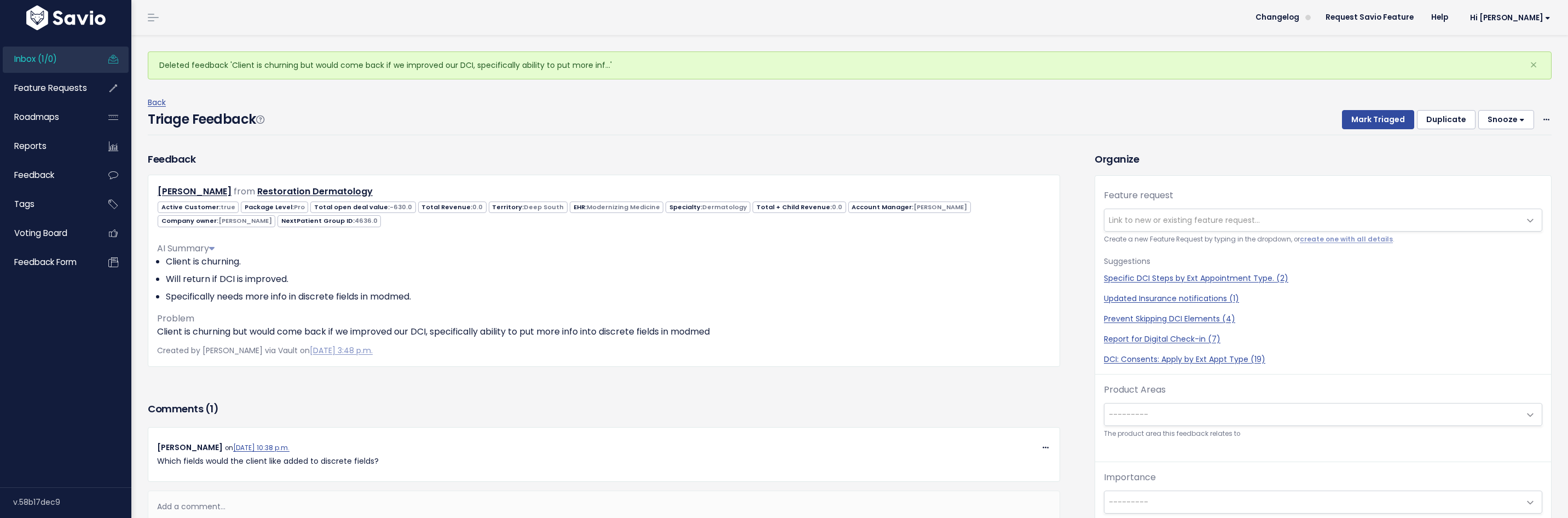
click at [1502, 125] on button "Snooze" at bounding box center [1506, 120] width 56 height 20
click at [1489, 162] on button "3 days" at bounding box center [1510, 168] width 79 height 21
